Goal: Transaction & Acquisition: Obtain resource

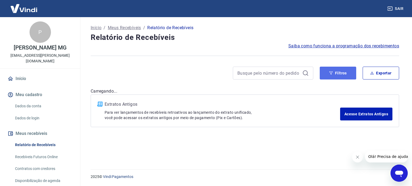
click at [343, 74] on button "Filtros" at bounding box center [337, 73] width 36 height 13
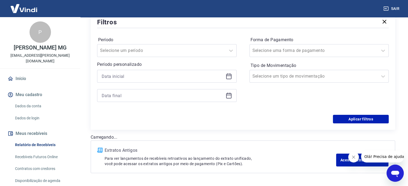
scroll to position [80, 0]
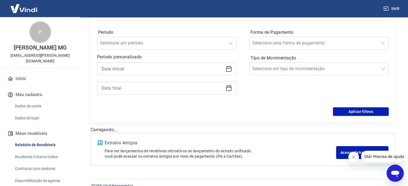
click at [229, 73] on div at bounding box center [166, 68] width 139 height 13
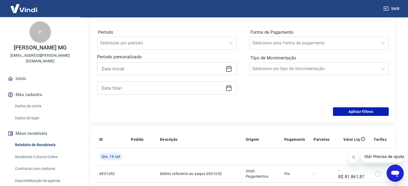
click at [229, 69] on icon at bounding box center [228, 69] width 6 height 6
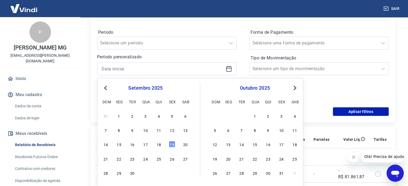
click at [101, 89] on div "Previous Month Next Month setembro 2025 dom seg ter qua qui sex sab 31 1 2 3 4 …" at bounding box center [200, 135] width 206 height 114
click at [106, 88] on span "Previous Month" at bounding box center [106, 88] width 0 height 6
click at [181, 144] on div "10 11 12 13 14 15 16" at bounding box center [145, 144] width 87 height 8
click at [183, 145] on div "16" at bounding box center [185, 144] width 6 height 6
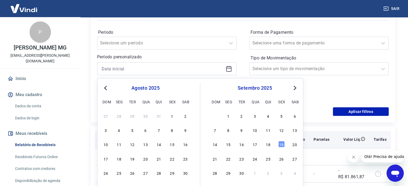
type input "[DATE]"
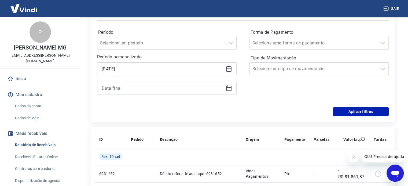
click at [225, 85] on icon at bounding box center [228, 88] width 6 height 6
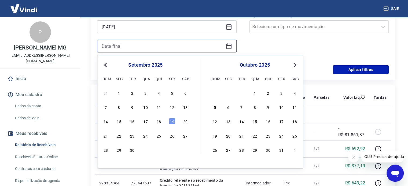
scroll to position [134, 0]
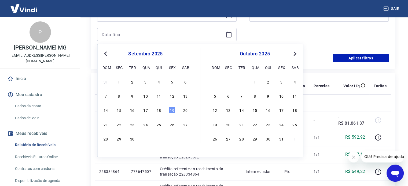
click at [105, 55] on button "Previous Month" at bounding box center [105, 54] width 6 height 6
click at [106, 150] on div "31" at bounding box center [105, 153] width 6 height 6
type input "[DATE]"
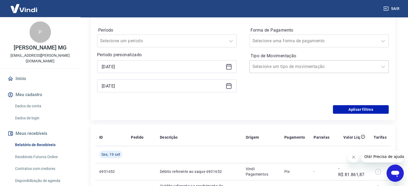
scroll to position [80, 0]
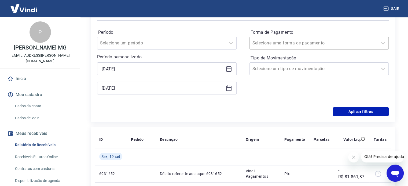
click at [295, 44] on input "Forma de Pagamento" at bounding box center [279, 43] width 54 height 6
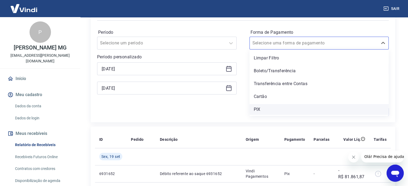
click at [270, 109] on div "PIX" at bounding box center [318, 109] width 139 height 11
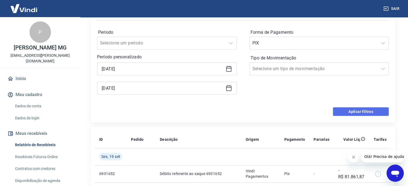
click at [360, 110] on button "Aplicar filtros" at bounding box center [361, 111] width 56 height 9
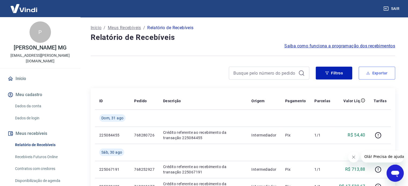
click at [371, 76] on button "Exportar" at bounding box center [376, 73] width 36 height 13
type input "[DATE]"
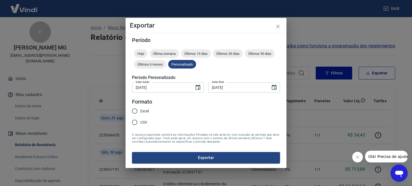
click at [144, 111] on span "Excel" at bounding box center [144, 112] width 9 height 6
click at [140, 111] on input "Excel" at bounding box center [134, 111] width 11 height 11
radio input "true"
click at [198, 156] on button "Exportar" at bounding box center [206, 157] width 148 height 11
